Goal: Check status

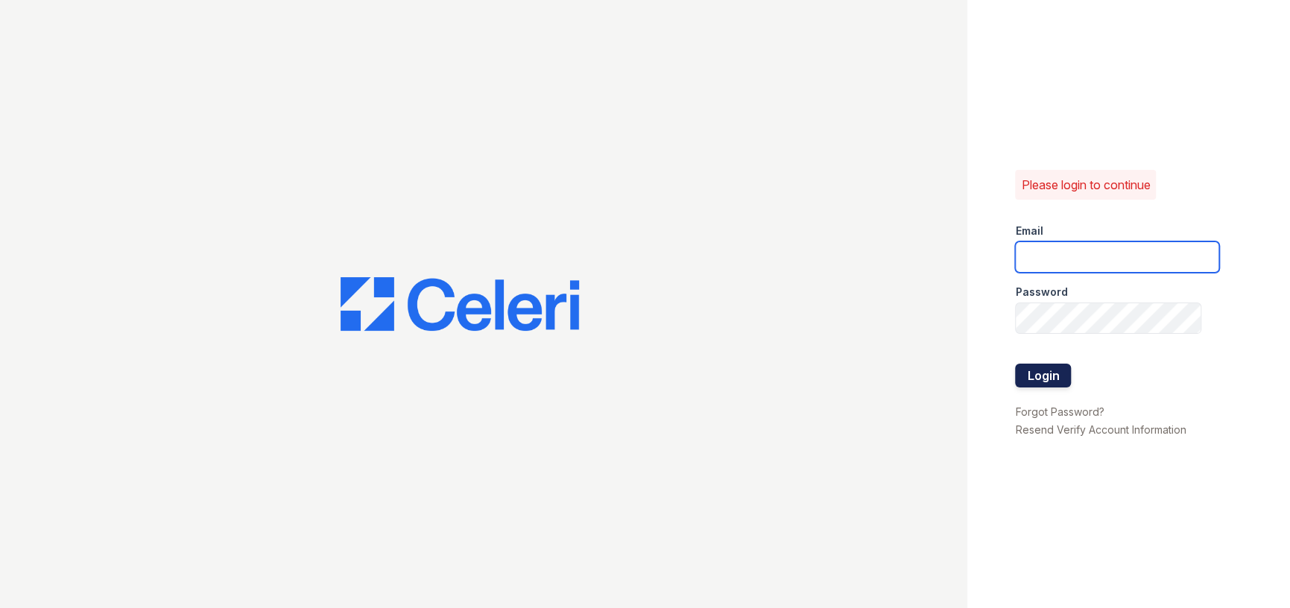
type input "parkwb@greystar.com"
click at [1024, 386] on button "Login" at bounding box center [1043, 376] width 56 height 24
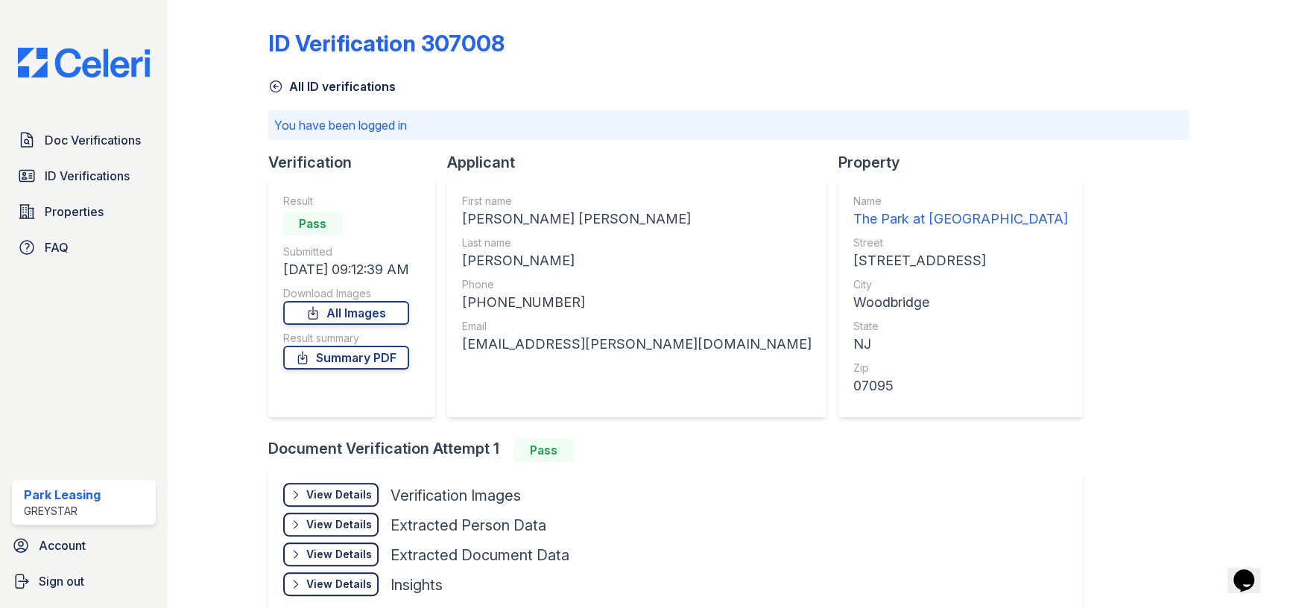
click at [344, 490] on div "View Details" at bounding box center [339, 494] width 66 height 15
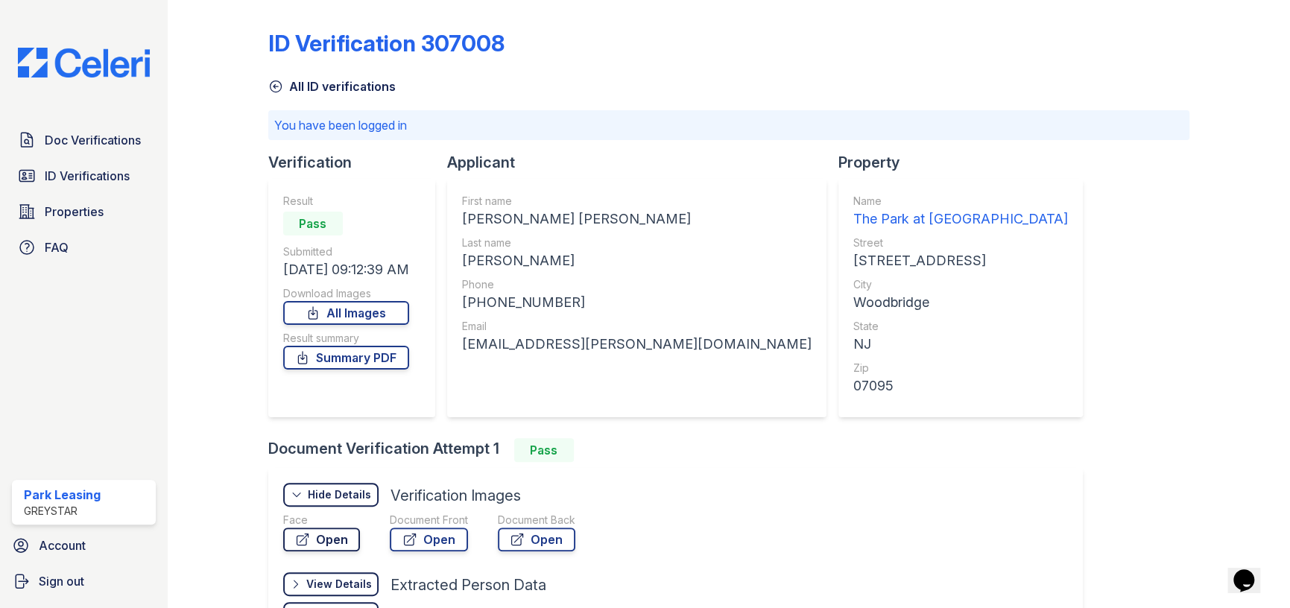
click at [298, 546] on icon at bounding box center [302, 539] width 15 height 15
click at [411, 534] on icon at bounding box center [409, 539] width 15 height 15
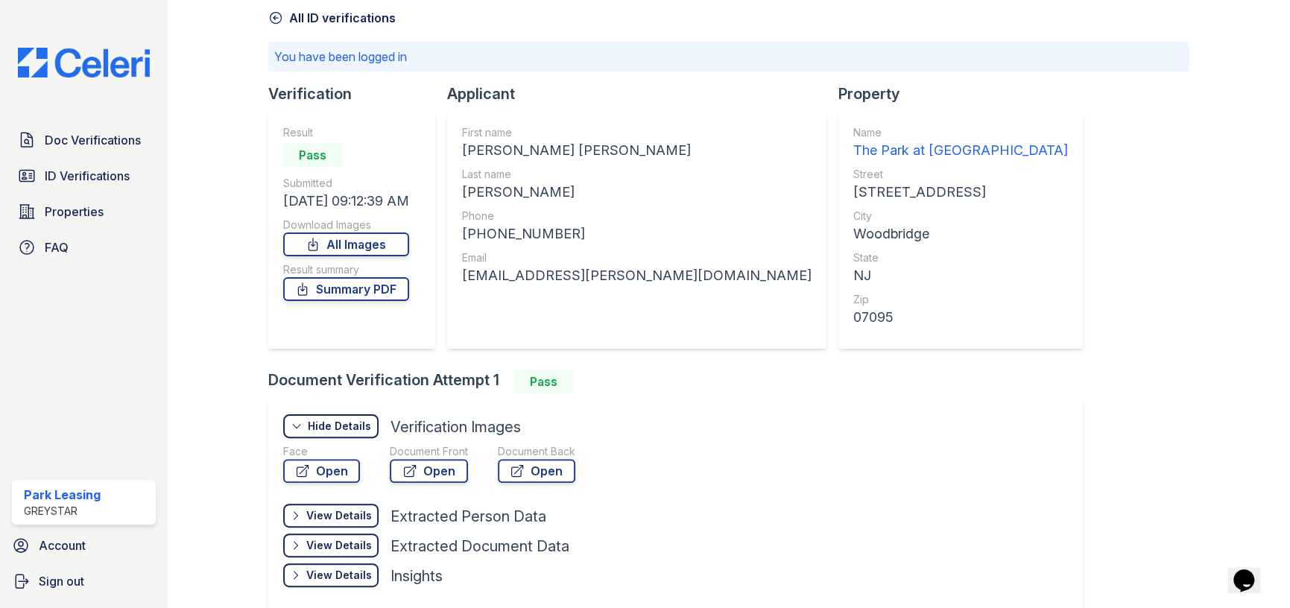
scroll to position [138, 0]
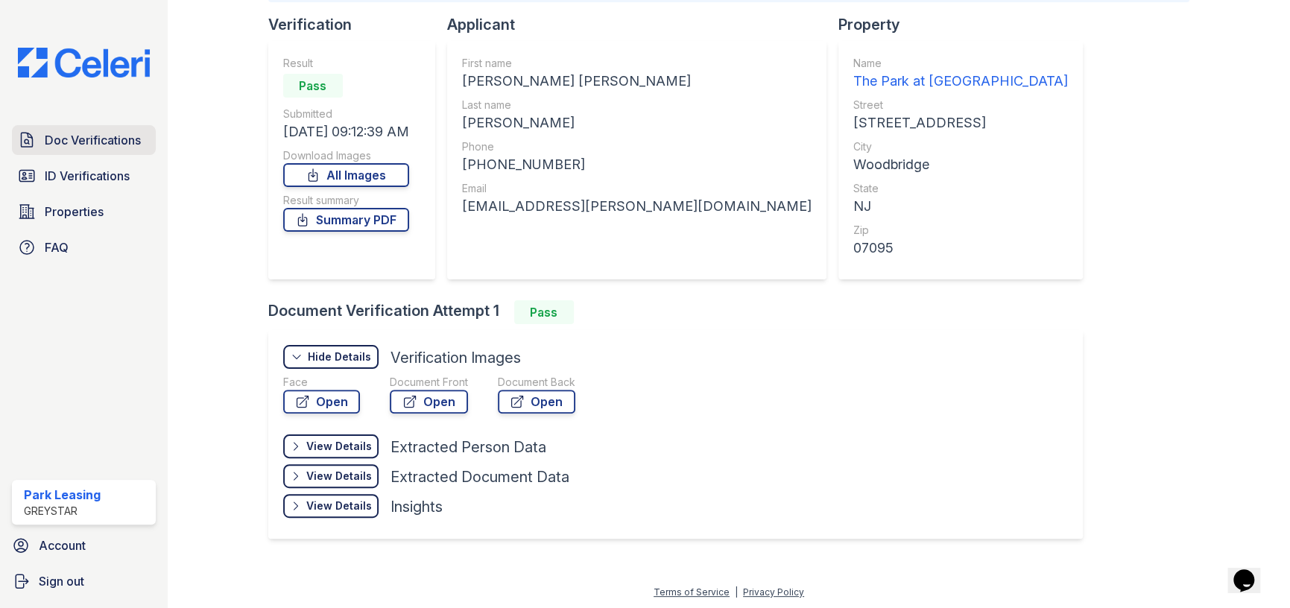
click at [51, 145] on span "Doc Verifications" at bounding box center [93, 140] width 96 height 18
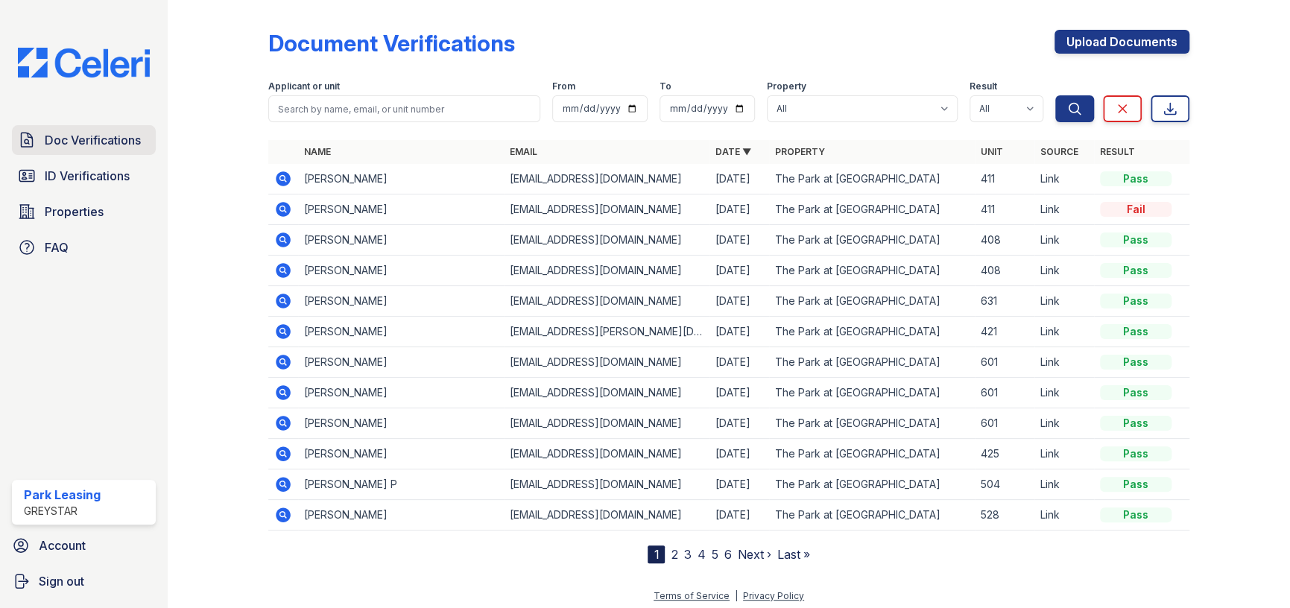
click at [89, 137] on span "Doc Verifications" at bounding box center [93, 140] width 96 height 18
click at [739, 151] on link "Date ▼" at bounding box center [733, 151] width 36 height 11
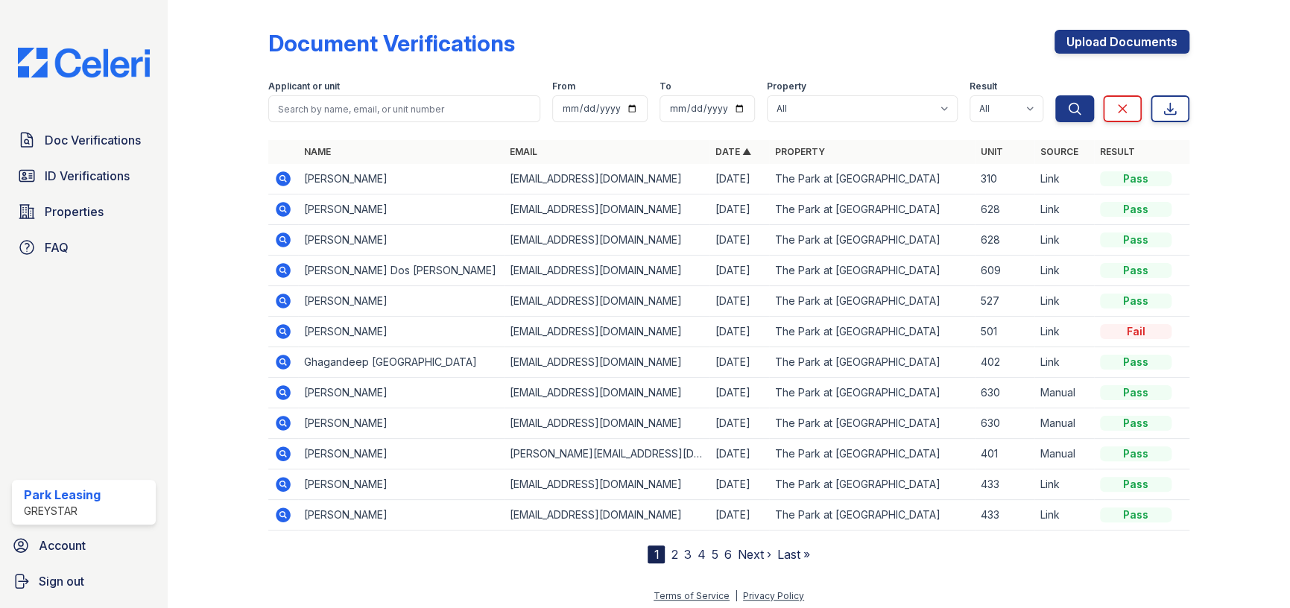
click at [739, 151] on link "Date ▲" at bounding box center [733, 151] width 36 height 11
